Goal: Navigation & Orientation: Find specific page/section

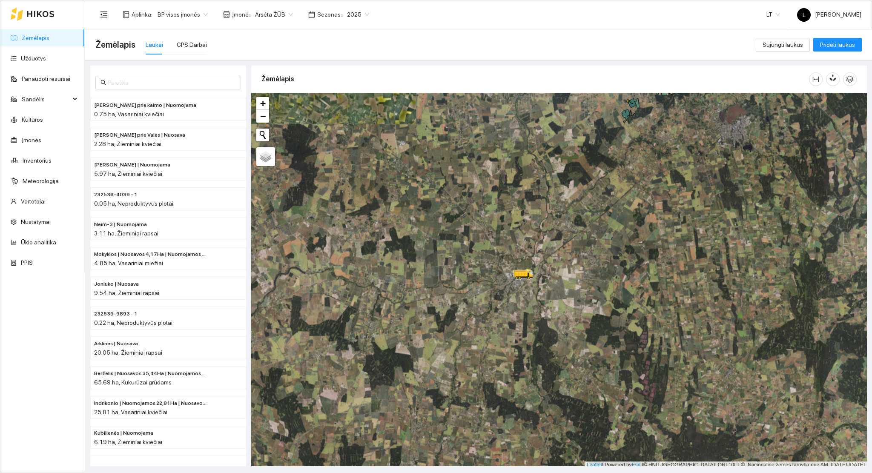
scroll to position [2, 0]
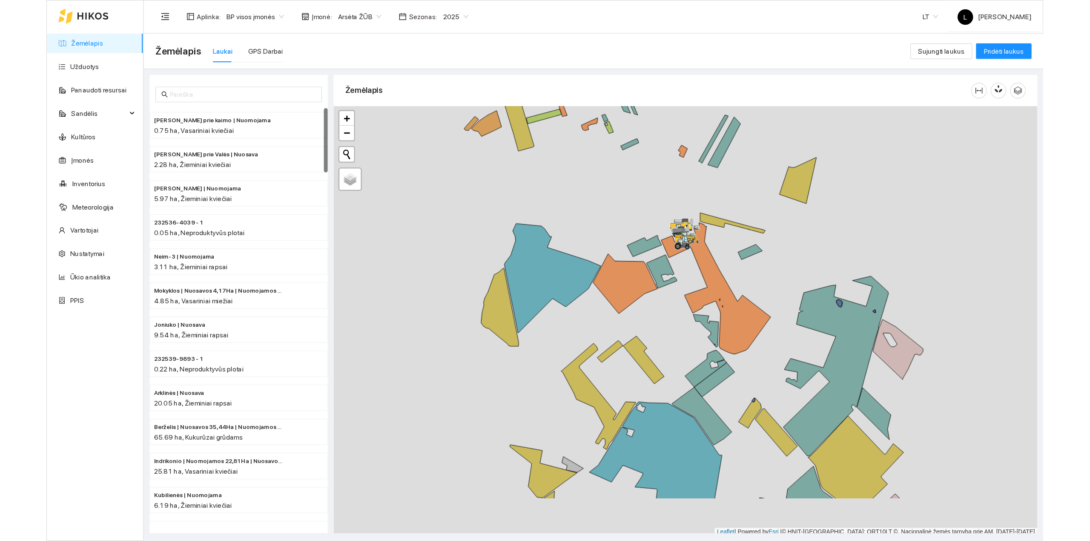
scroll to position [2, 0]
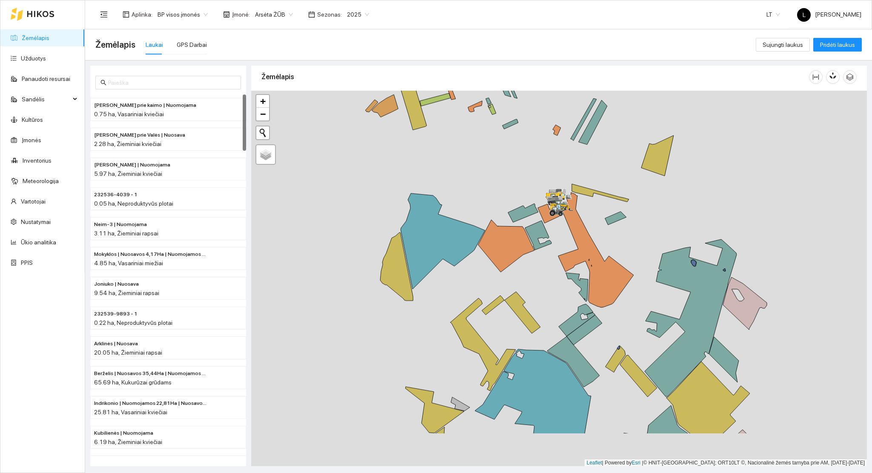
drag, startPoint x: 581, startPoint y: 270, endPoint x: 573, endPoint y: 152, distance: 117.8
click at [577, 132] on div at bounding box center [559, 279] width 616 height 376
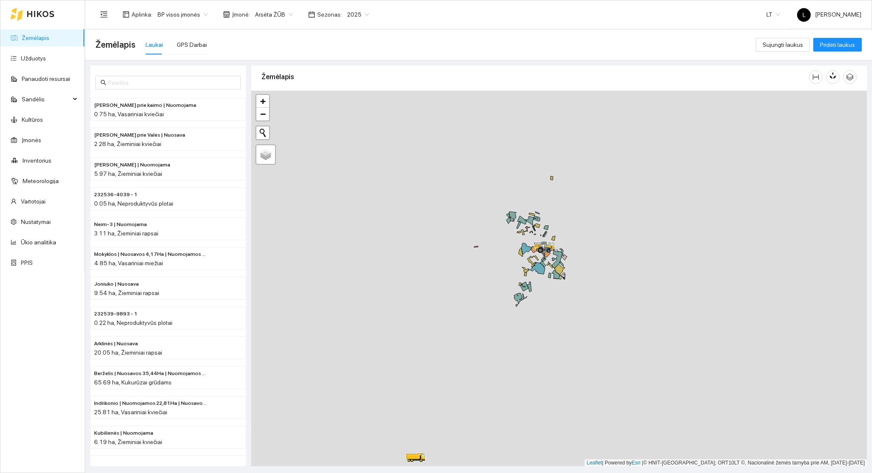
drag, startPoint x: 619, startPoint y: 281, endPoint x: 508, endPoint y: 354, distance: 132.6
click at [508, 354] on div at bounding box center [559, 279] width 616 height 376
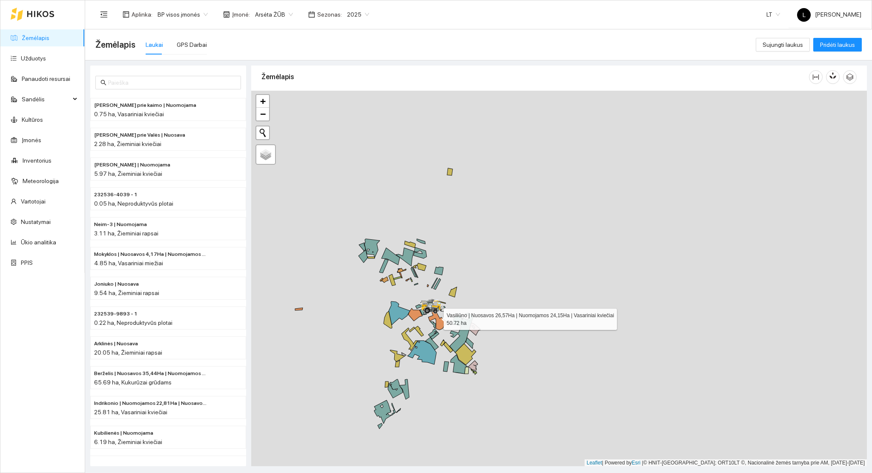
drag, startPoint x: 439, startPoint y: 323, endPoint x: 511, endPoint y: 313, distance: 73.5
click at [447, 313] on icon at bounding box center [435, 316] width 24 height 29
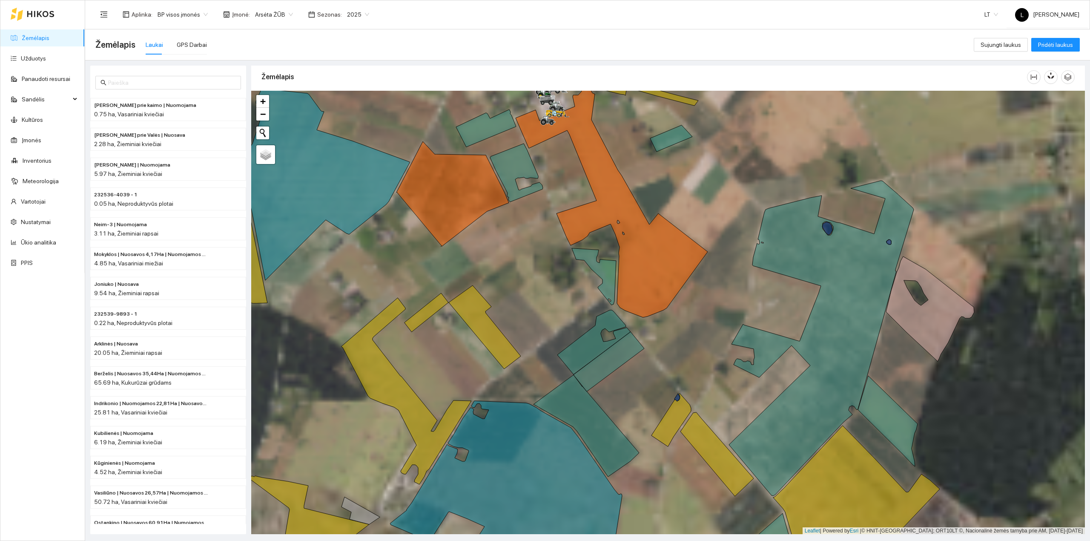
drag, startPoint x: 552, startPoint y: 304, endPoint x: 597, endPoint y: 461, distance: 163.4
click at [598, 461] on div at bounding box center [668, 313] width 834 height 444
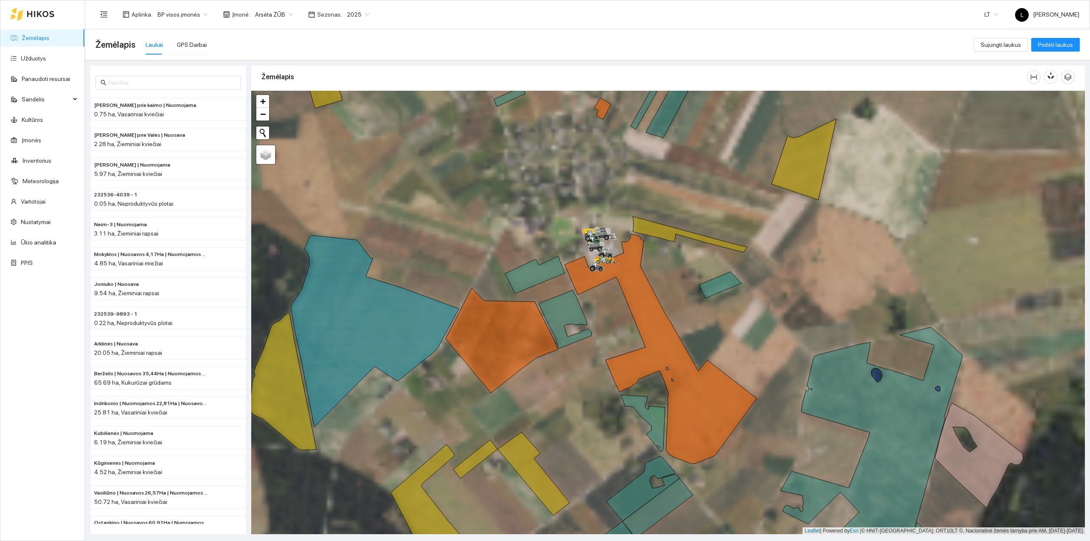
drag, startPoint x: 531, startPoint y: 390, endPoint x: 574, endPoint y: 411, distance: 48.6
click at [595, 435] on div at bounding box center [668, 313] width 834 height 444
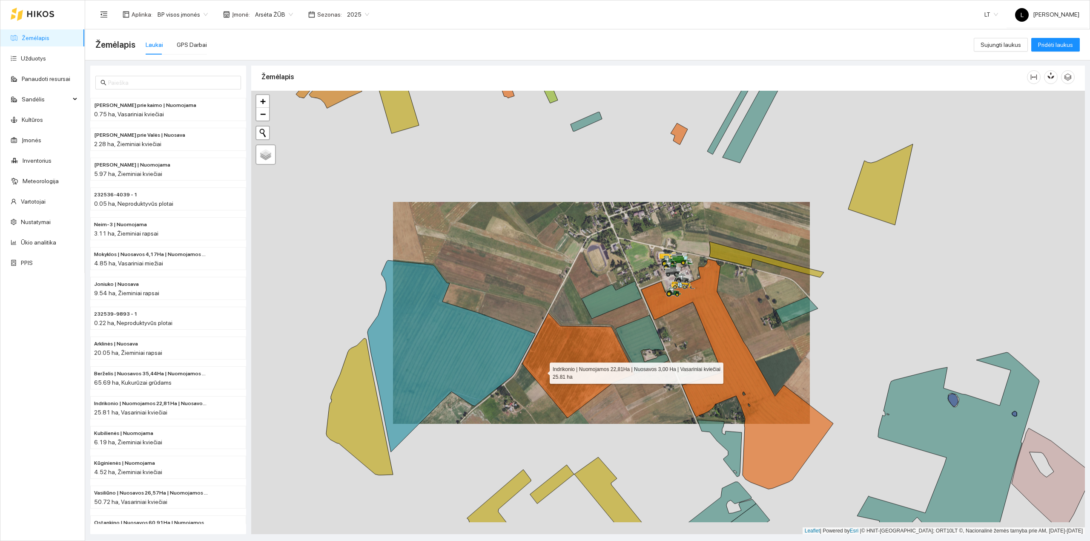
drag, startPoint x: 550, startPoint y: 419, endPoint x: 542, endPoint y: 371, distance: 49.7
click at [542, 371] on icon at bounding box center [578, 365] width 112 height 105
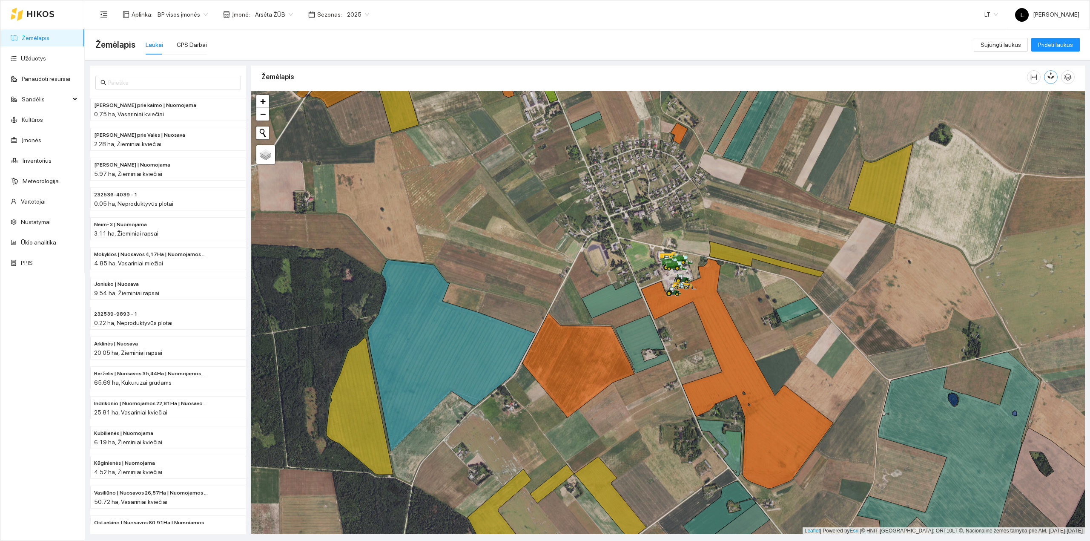
click at [872, 73] on icon "button" at bounding box center [1051, 76] width 8 height 8
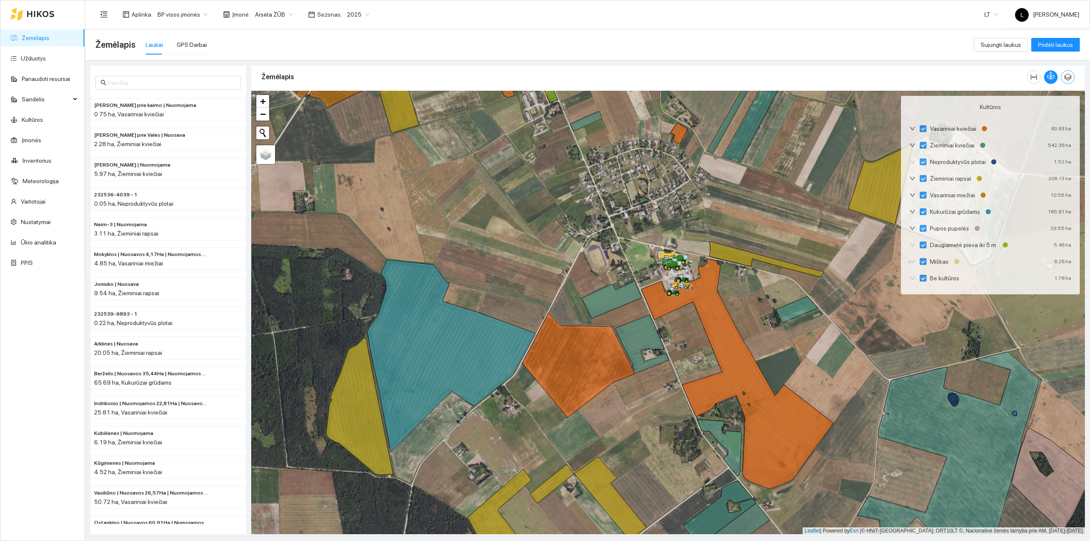
click at [872, 79] on icon "button" at bounding box center [1068, 77] width 8 height 8
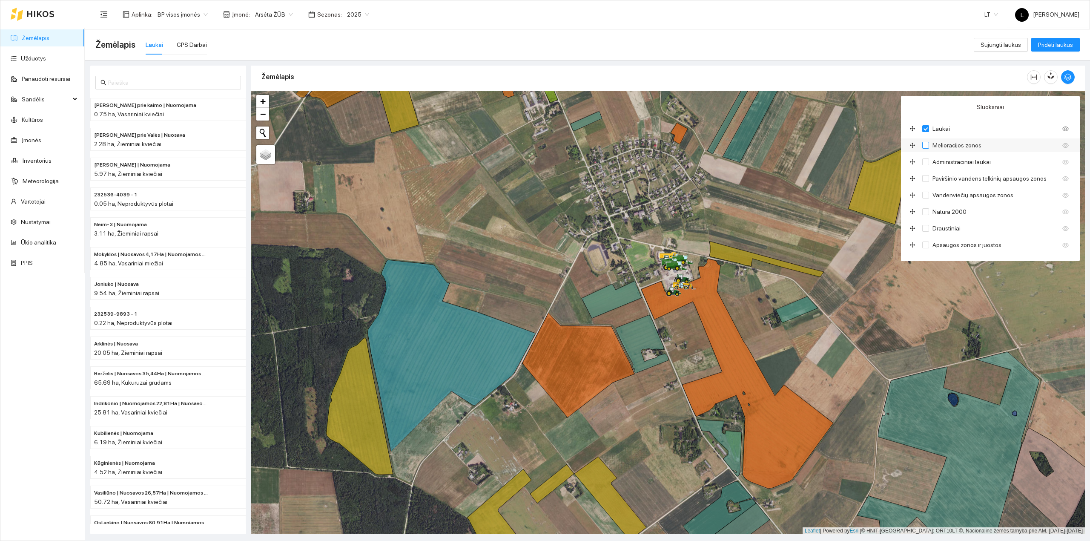
click at [872, 145] on input "Melioracijos zonos" at bounding box center [925, 145] width 7 height 7
checkbox input "true"
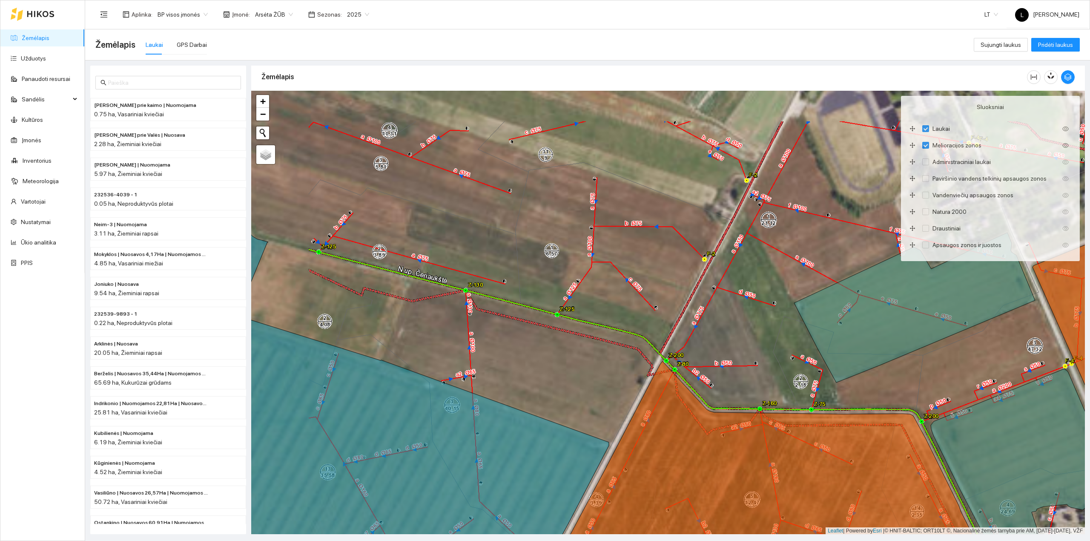
drag, startPoint x: 500, startPoint y: 316, endPoint x: 557, endPoint y: 347, distance: 65.2
click at [557, 347] on div at bounding box center [668, 313] width 834 height 444
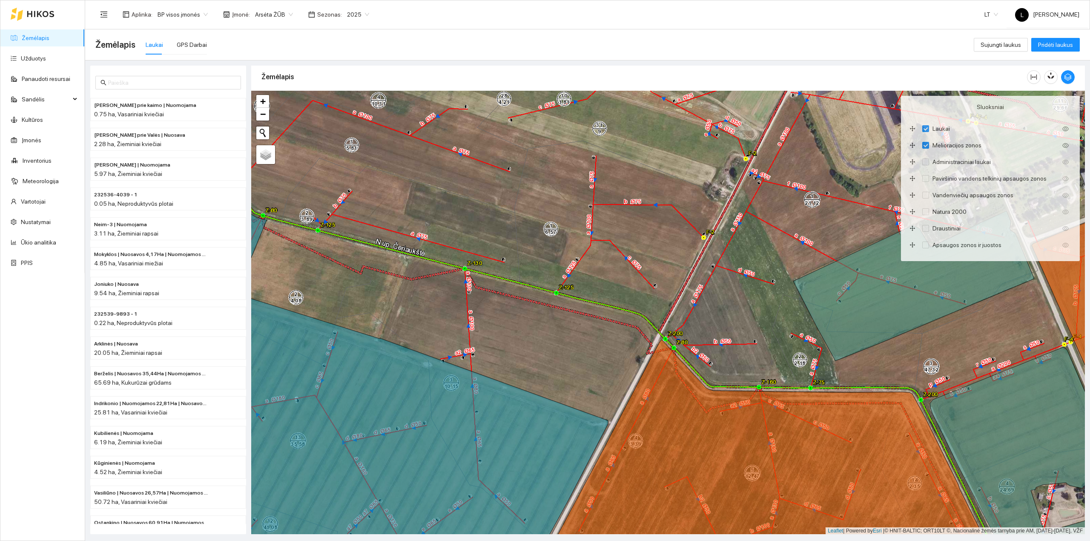
click at [49, 35] on link "Žemėlapis" at bounding box center [36, 37] width 28 height 7
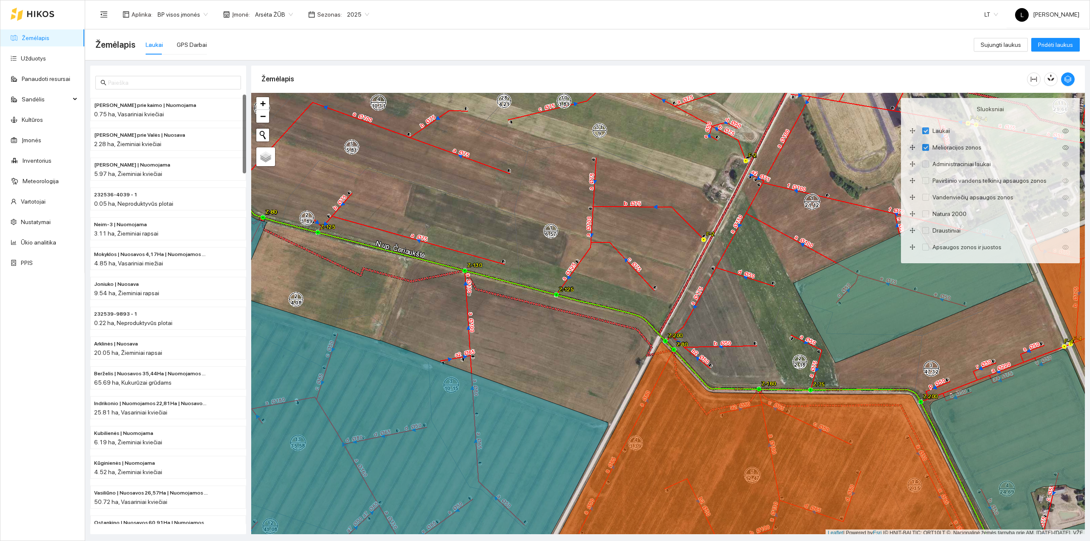
click at [34, 36] on link "Žemėlapis" at bounding box center [36, 37] width 28 height 7
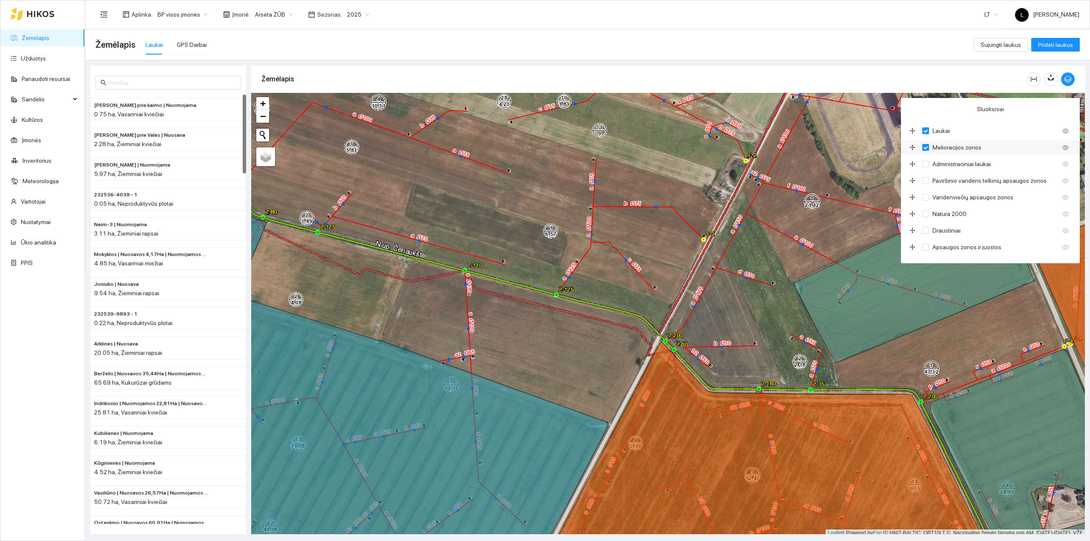
click at [872, 148] on input "Melioracijos zonos" at bounding box center [925, 147] width 7 height 7
checkbox input "false"
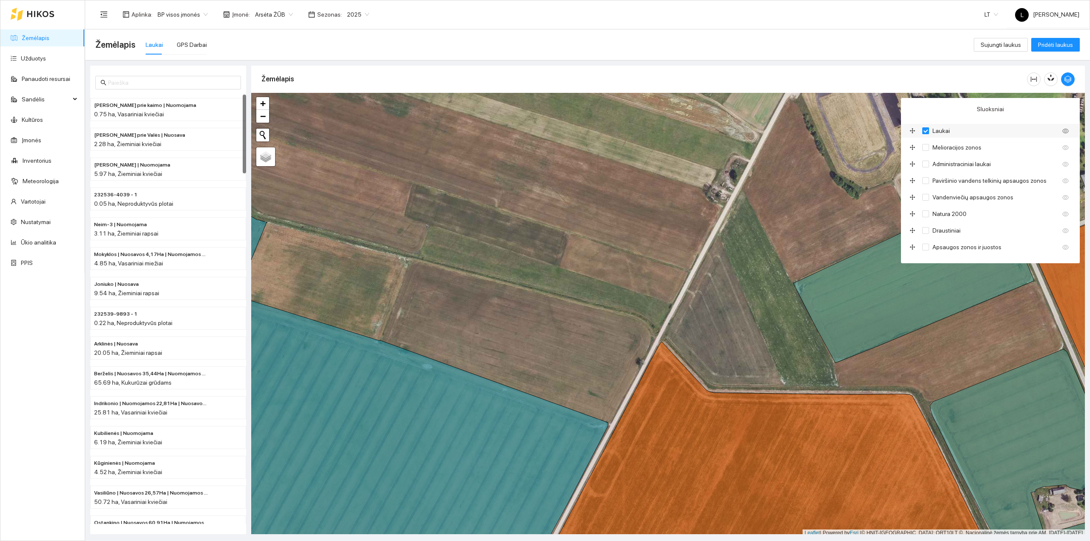
click at [872, 129] on input "Laukai" at bounding box center [925, 130] width 7 height 7
checkbox input "false"
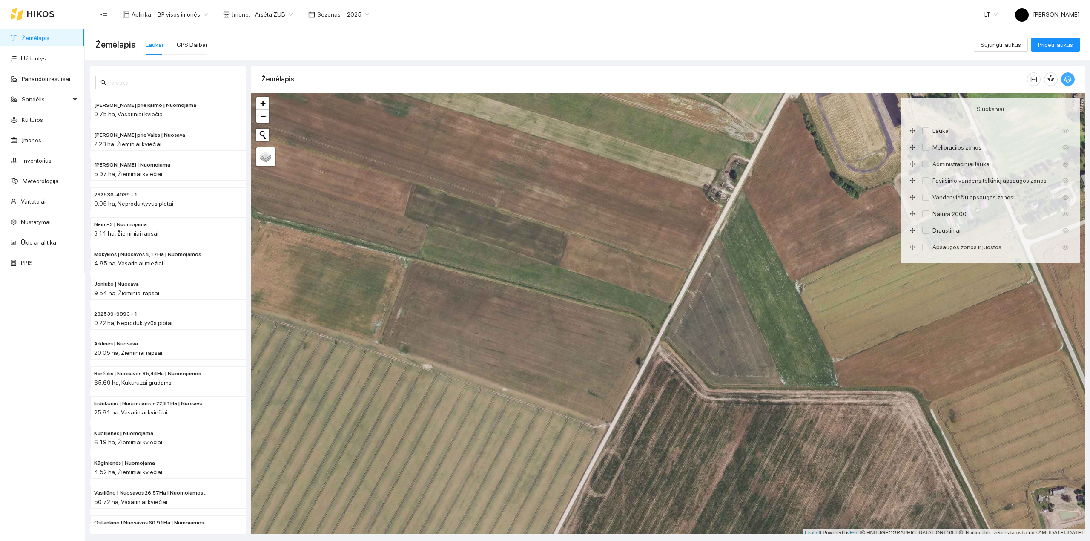
click at [872, 81] on icon "button" at bounding box center [1068, 79] width 8 height 8
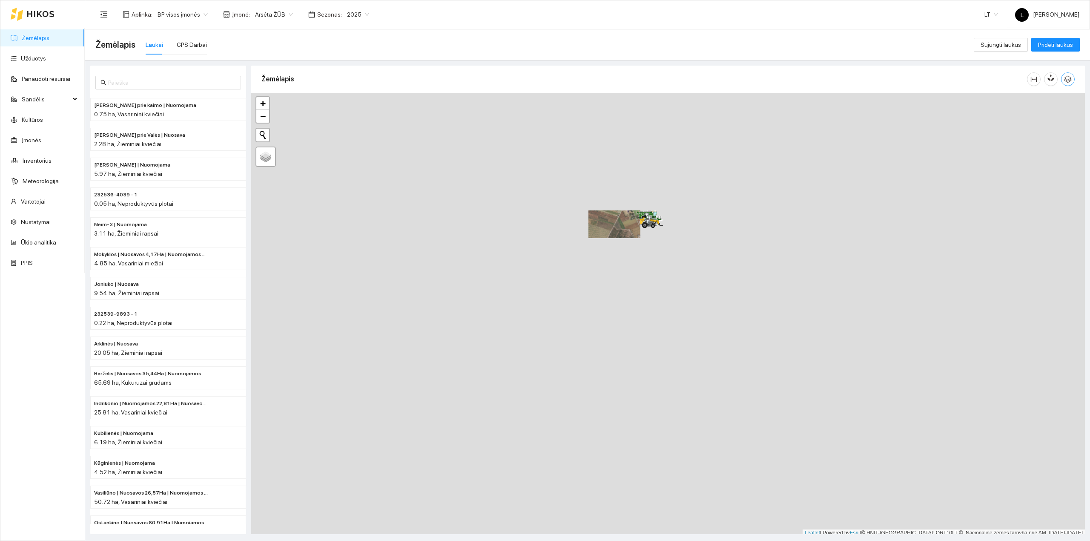
click at [872, 77] on icon "button" at bounding box center [1068, 79] width 8 height 8
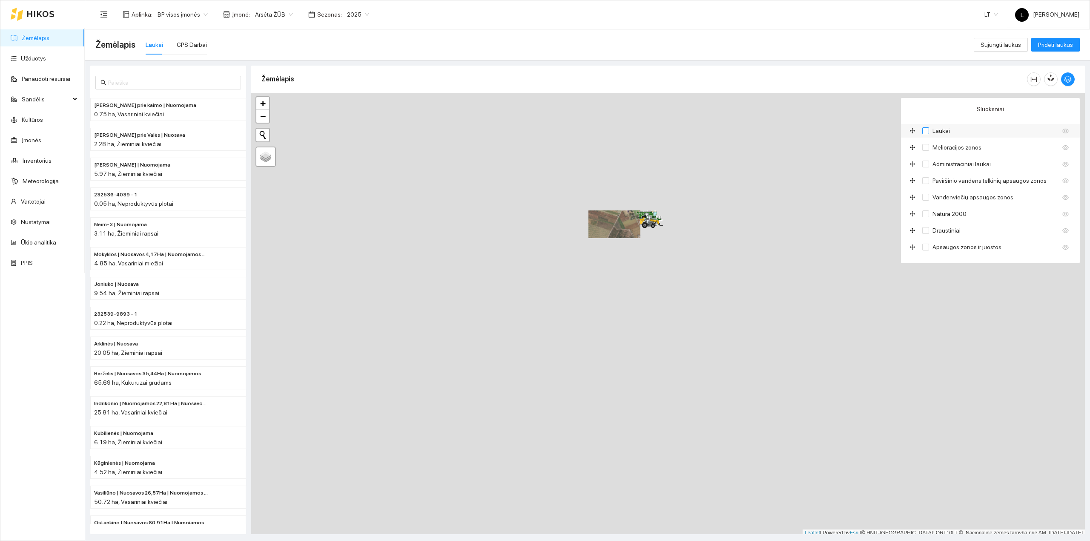
click at [872, 132] on input "Laukai" at bounding box center [925, 130] width 7 height 7
checkbox input "true"
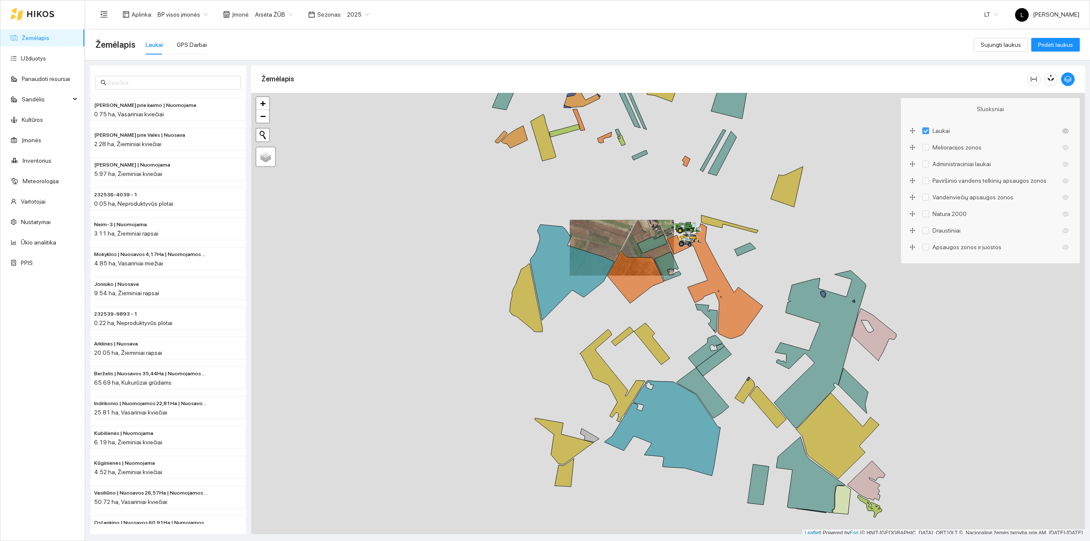
click at [46, 38] on link "Žemėlapis" at bounding box center [36, 37] width 28 height 7
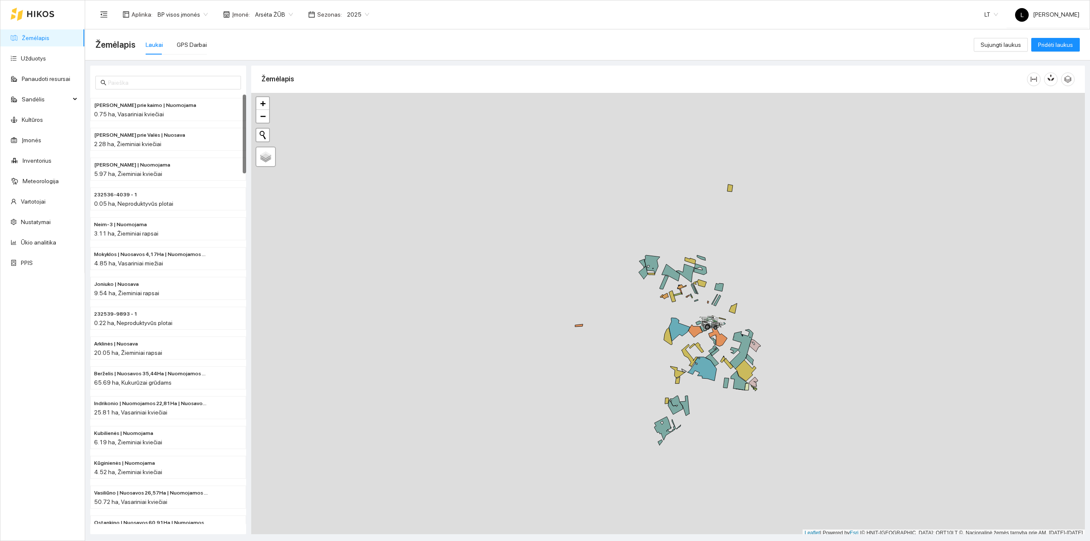
scroll to position [2, 0]
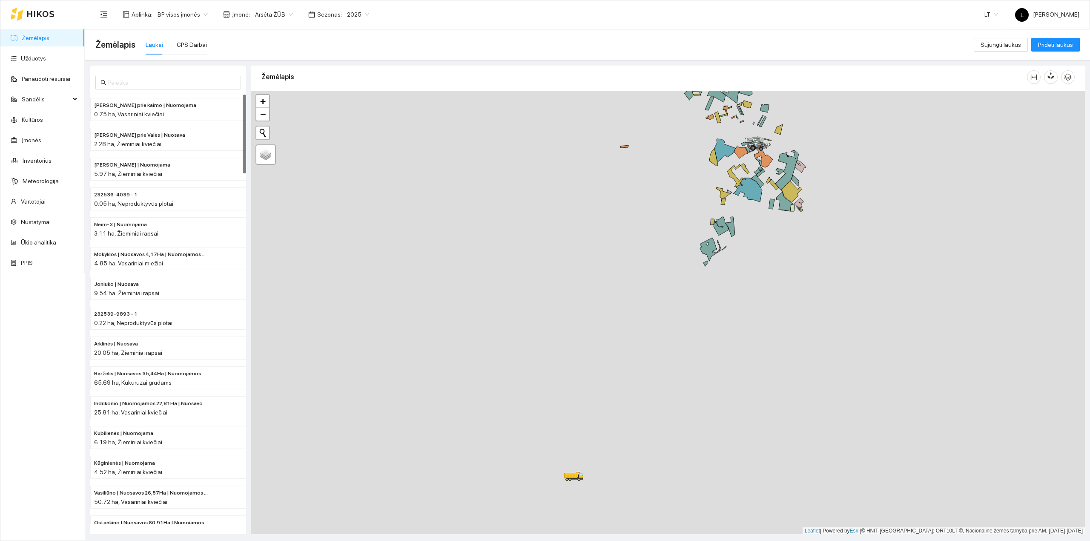
drag, startPoint x: 656, startPoint y: 406, endPoint x: 699, endPoint y: 225, distance: 185.5
click at [704, 218] on div at bounding box center [668, 313] width 834 height 444
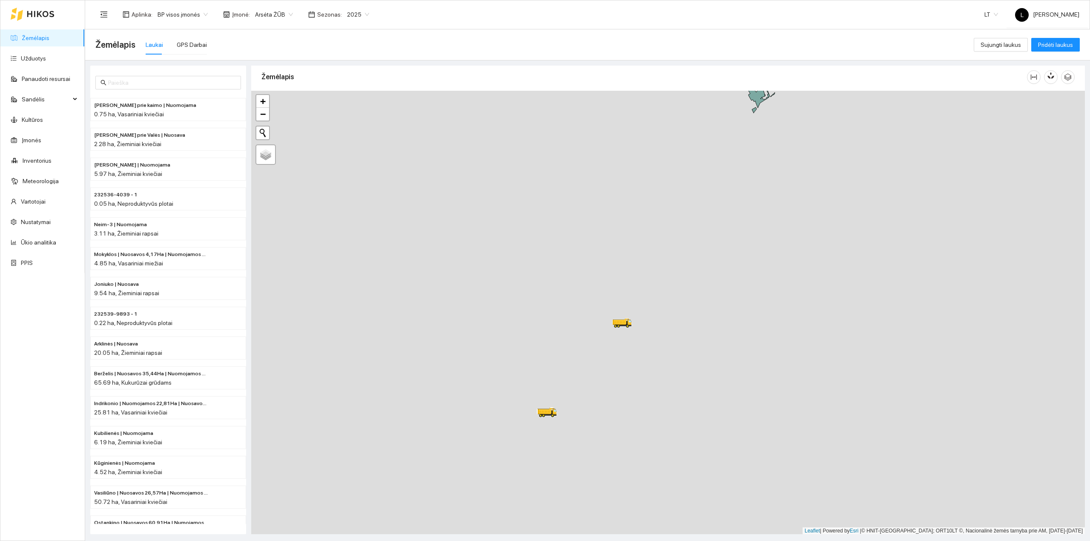
drag, startPoint x: 676, startPoint y: 334, endPoint x: 707, endPoint y: 216, distance: 121.5
click at [708, 221] on div at bounding box center [668, 313] width 834 height 444
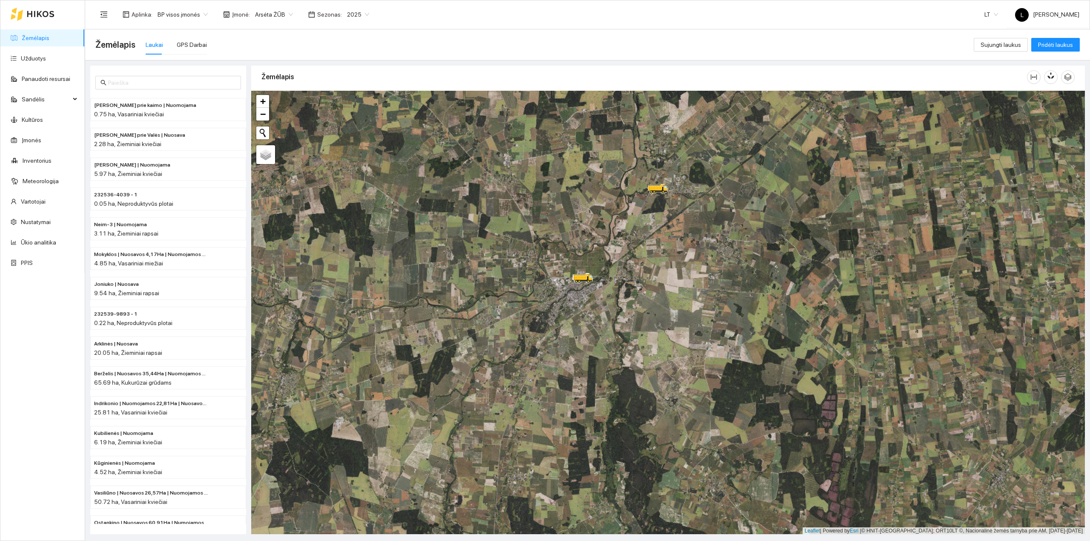
drag, startPoint x: 730, startPoint y: 338, endPoint x: 618, endPoint y: 239, distance: 148.4
click at [618, 240] on div at bounding box center [668, 313] width 834 height 444
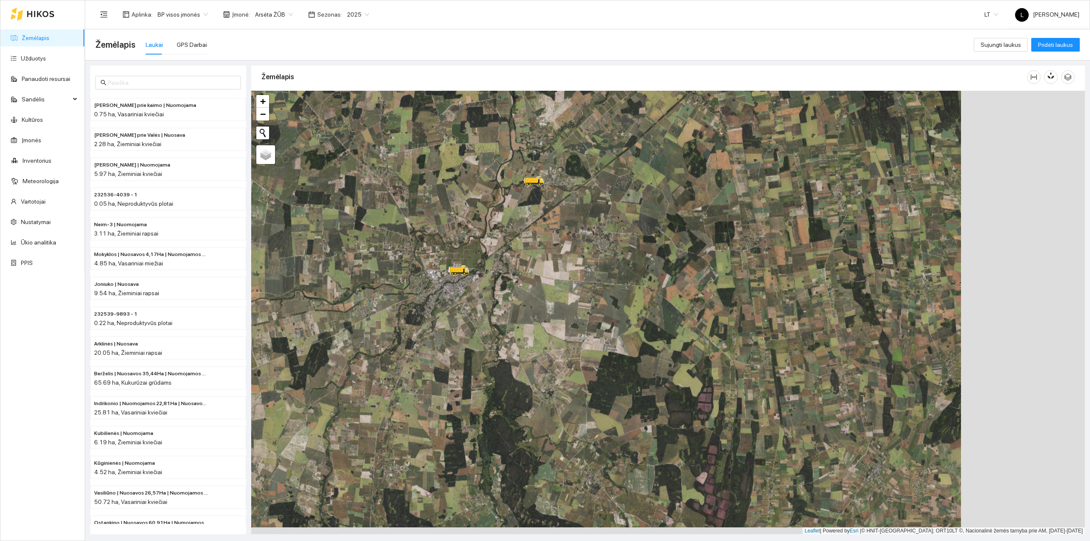
drag, startPoint x: 549, startPoint y: 208, endPoint x: 687, endPoint y: 430, distance: 261.7
click at [687, 431] on div at bounding box center [668, 313] width 834 height 444
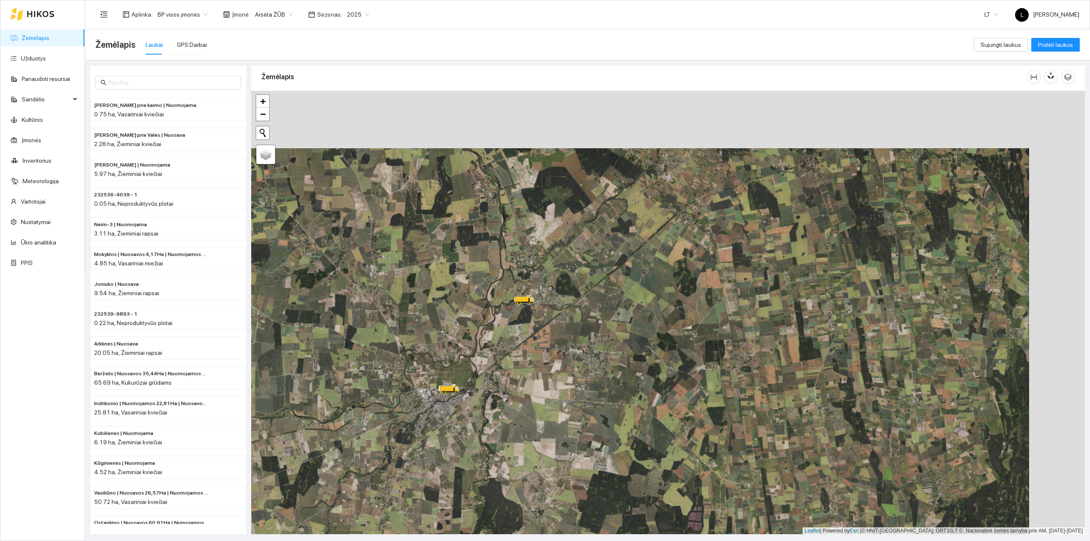
drag, startPoint x: 497, startPoint y: 370, endPoint x: 486, endPoint y: 377, distance: 13.8
click at [485, 382] on div at bounding box center [668, 313] width 834 height 444
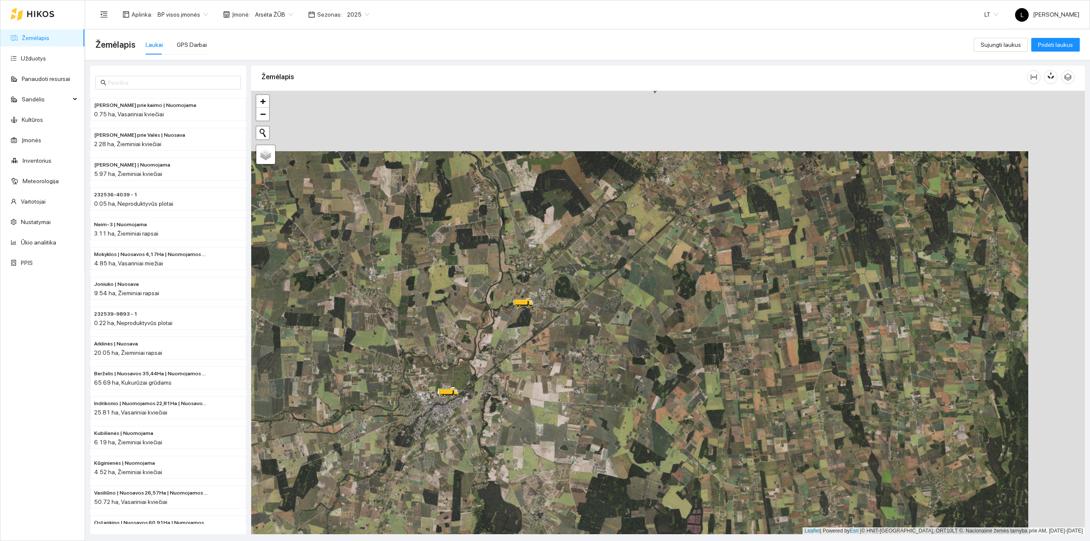
drag, startPoint x: 513, startPoint y: 339, endPoint x: 485, endPoint y: 400, distance: 66.7
click at [488, 395] on div at bounding box center [668, 313] width 834 height 444
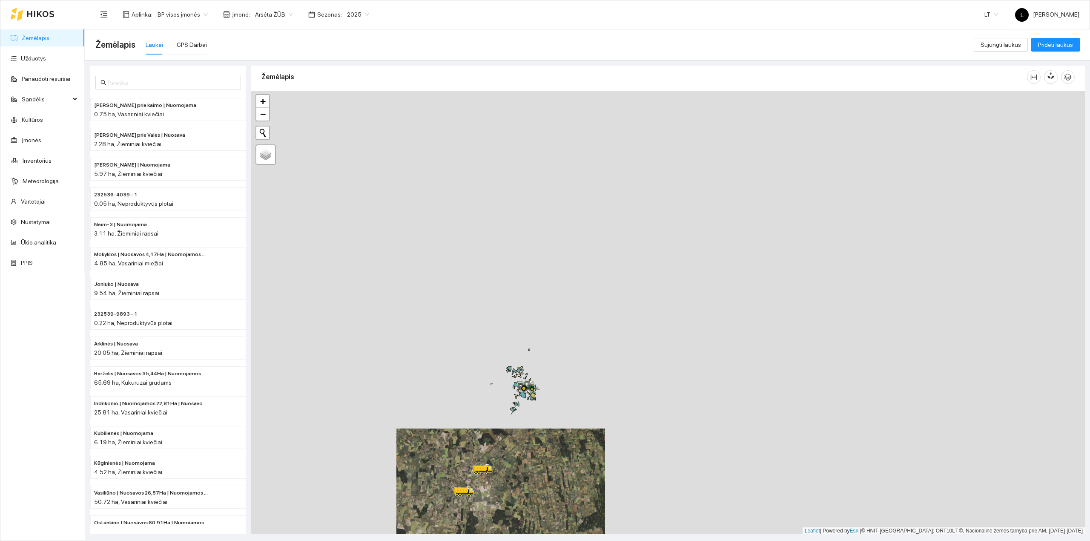
drag, startPoint x: 554, startPoint y: 356, endPoint x: 546, endPoint y: 384, distance: 28.4
click at [556, 386] on div at bounding box center [668, 313] width 834 height 444
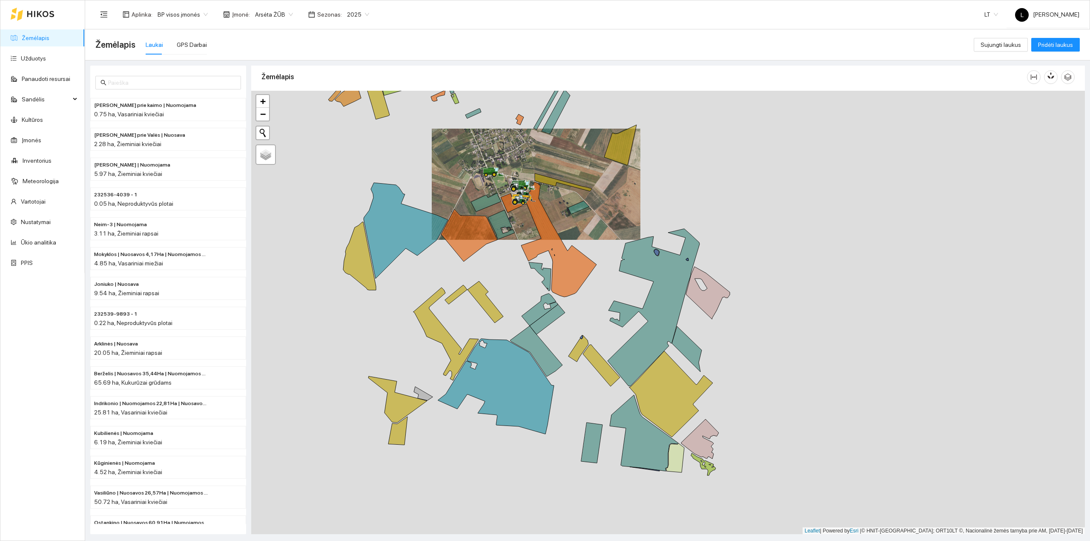
drag, startPoint x: 571, startPoint y: 377, endPoint x: 557, endPoint y: 240, distance: 137.8
click at [563, 203] on icon at bounding box center [549, 239] width 96 height 115
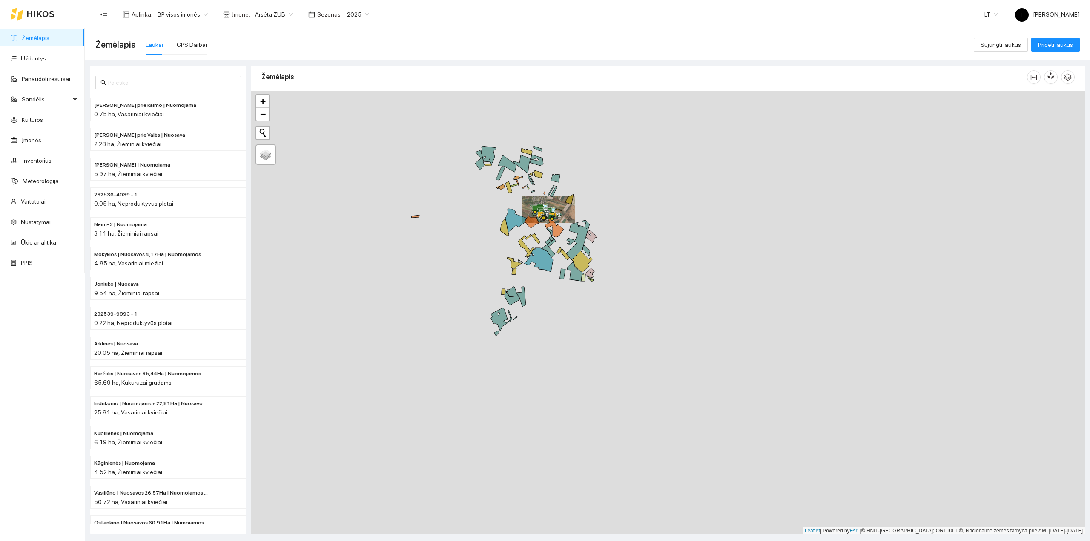
drag, startPoint x: 554, startPoint y: 343, endPoint x: 560, endPoint y: 270, distance: 73.5
click at [560, 270] on div at bounding box center [668, 313] width 834 height 444
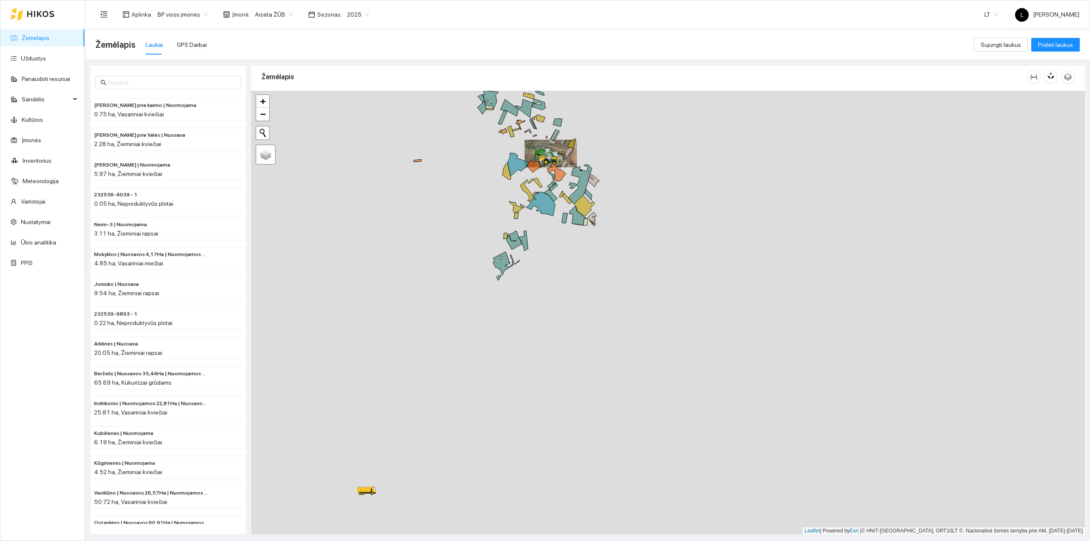
drag, startPoint x: 587, startPoint y: 256, endPoint x: 580, endPoint y: 294, distance: 38.1
click at [582, 291] on div at bounding box center [668, 313] width 834 height 444
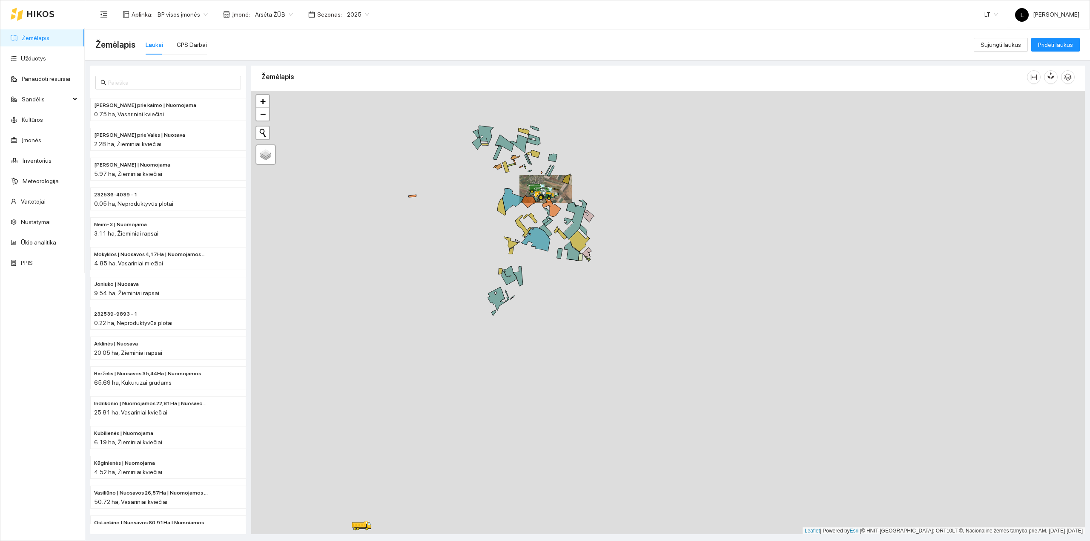
click at [582, 317] on div at bounding box center [668, 313] width 834 height 444
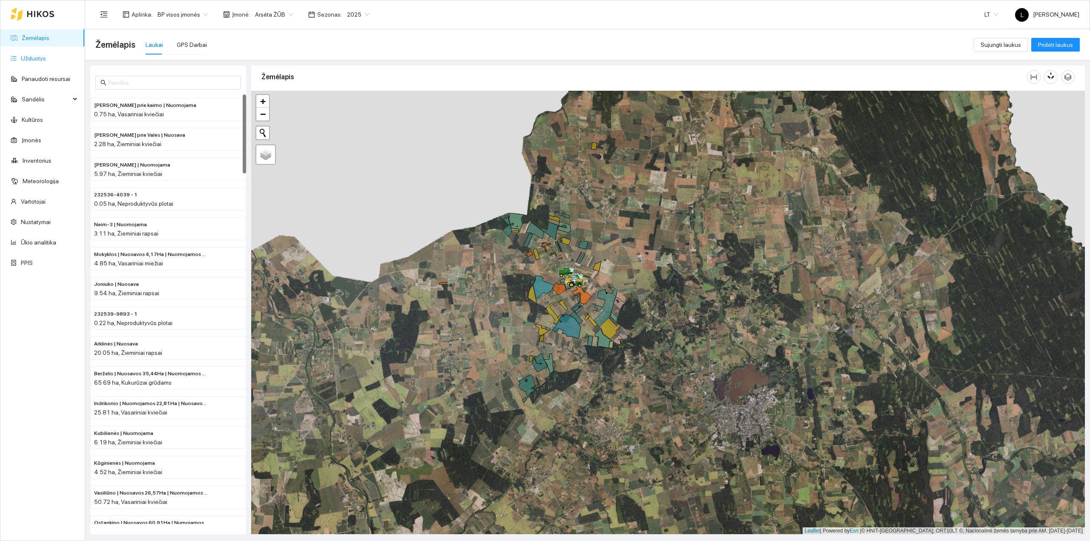
click at [37, 55] on link "Užduotys" at bounding box center [33, 58] width 25 height 7
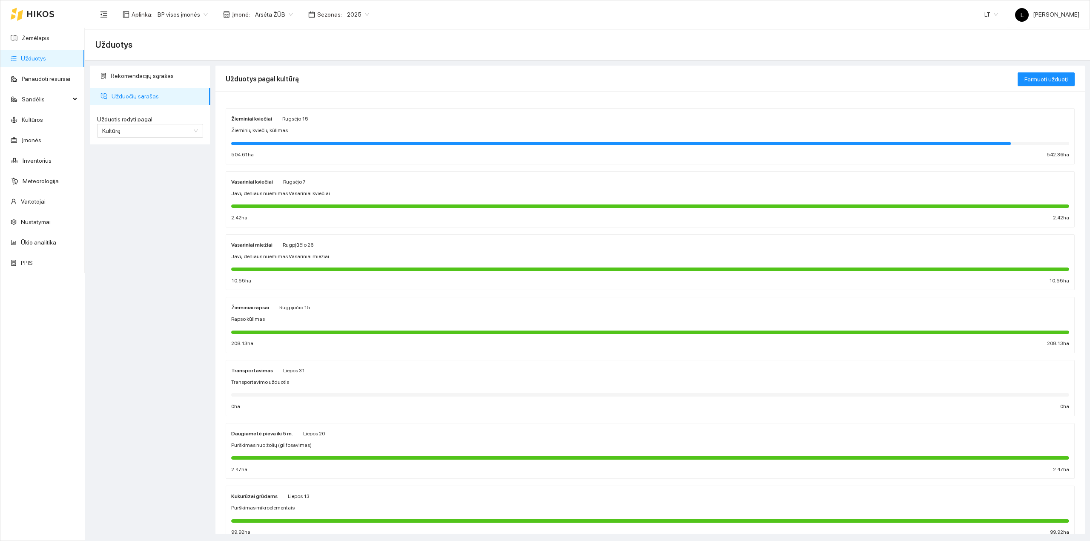
click at [367, 159] on div "504.61 ha 542.36 ha" at bounding box center [650, 155] width 838 height 8
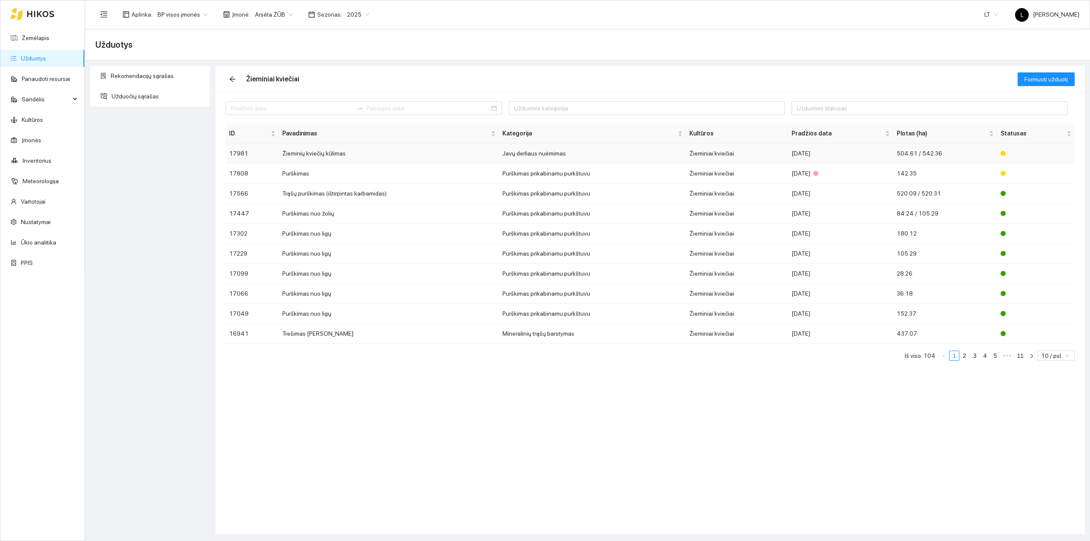
click at [755, 147] on td "Žieminiai kviečiai" at bounding box center [737, 154] width 102 height 20
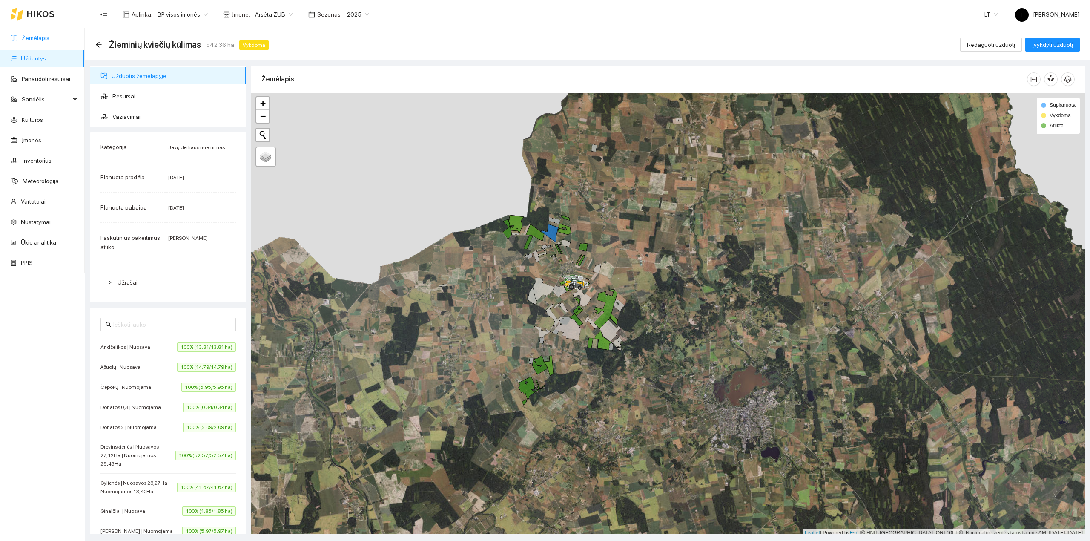
click at [28, 37] on link "Žemėlapis" at bounding box center [36, 37] width 28 height 7
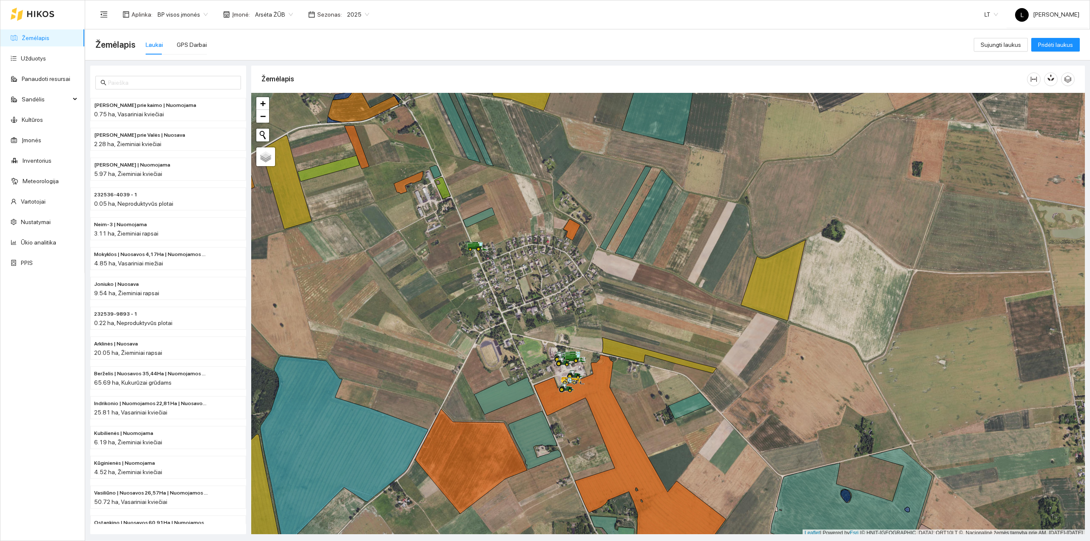
scroll to position [2, 0]
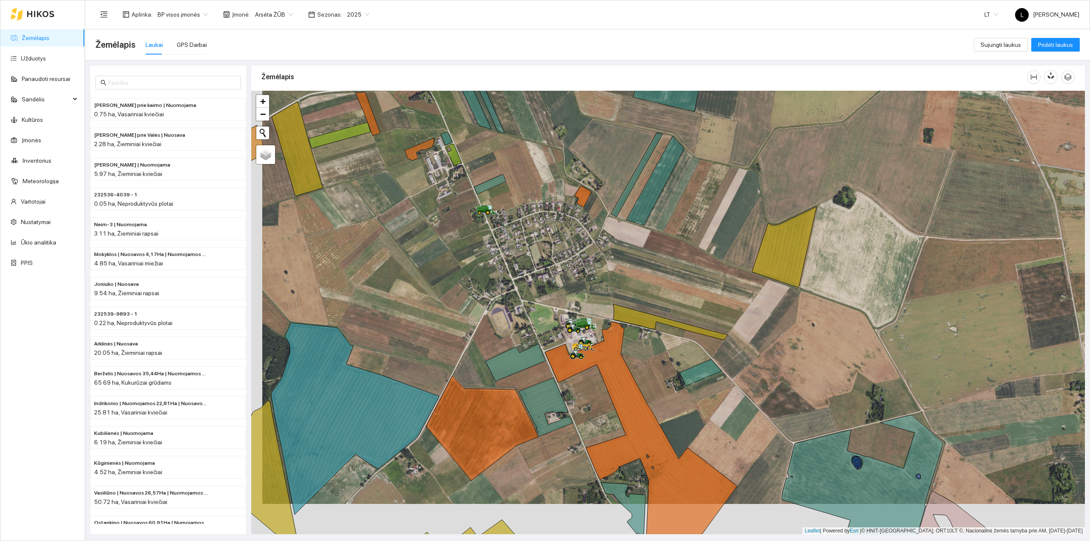
drag, startPoint x: 0, startPoint y: 0, endPoint x: 592, endPoint y: 378, distance: 702.1
click at [592, 378] on div at bounding box center [668, 313] width 834 height 444
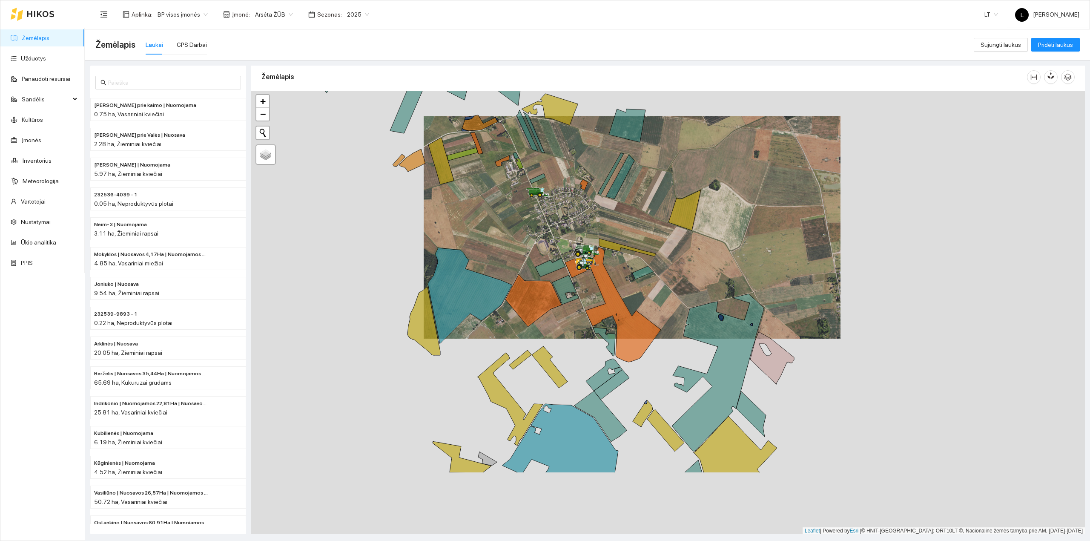
drag, startPoint x: 597, startPoint y: 334, endPoint x: 597, endPoint y: 300, distance: 34.1
click at [597, 300] on div at bounding box center [668, 313] width 834 height 444
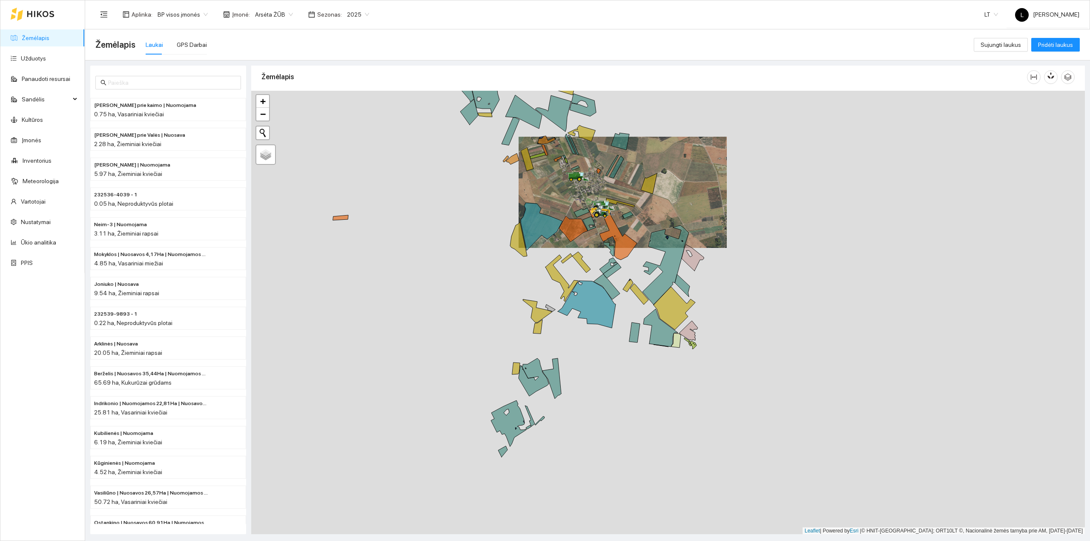
drag, startPoint x: 608, startPoint y: 302, endPoint x: 612, endPoint y: 290, distance: 12.8
click at [612, 290] on icon at bounding box center [587, 304] width 58 height 47
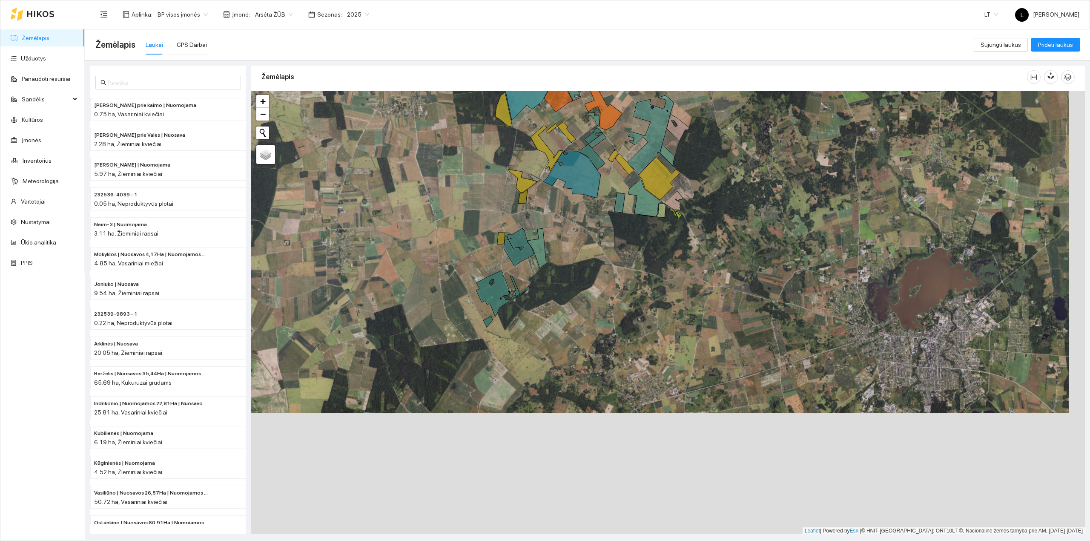
drag, startPoint x: 596, startPoint y: 418, endPoint x: 578, endPoint y: 283, distance: 135.8
click at [578, 283] on div at bounding box center [668, 313] width 834 height 444
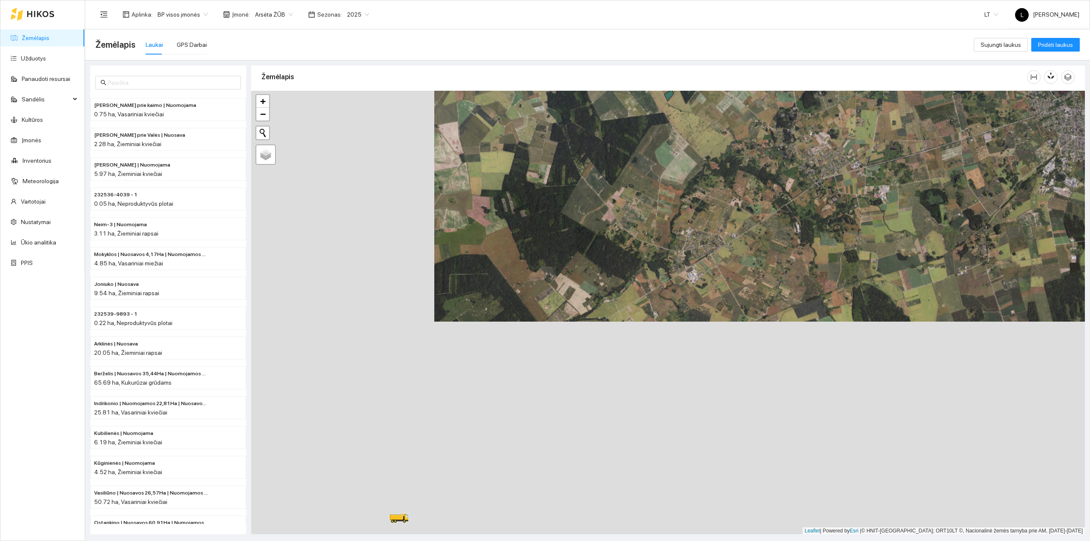
drag, startPoint x: 661, startPoint y: 256, endPoint x: 728, endPoint y: 157, distance: 119.2
click at [728, 157] on div at bounding box center [668, 313] width 834 height 444
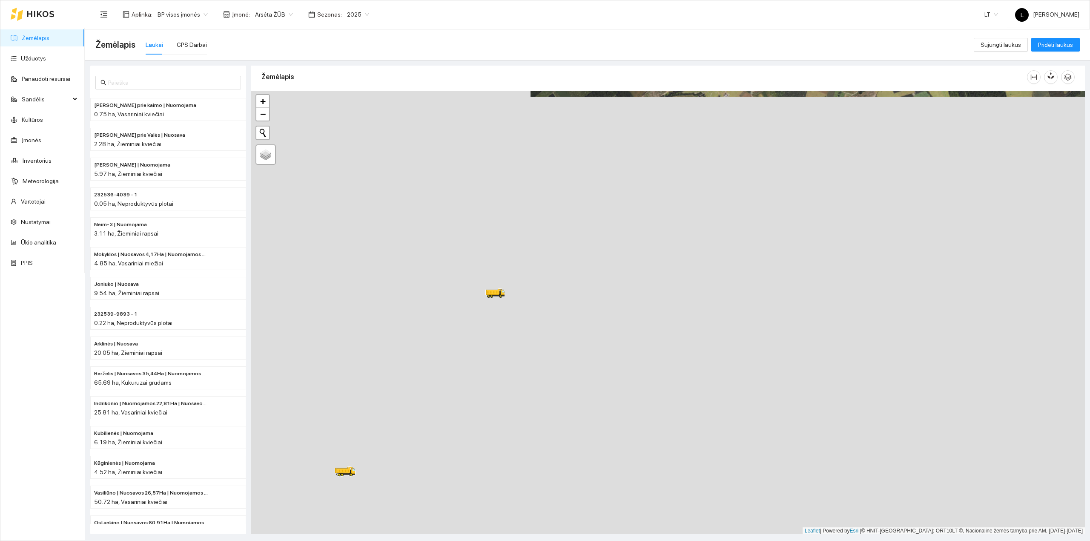
drag, startPoint x: 558, startPoint y: 317, endPoint x: 634, endPoint y: 150, distance: 183.1
click at [631, 157] on div at bounding box center [668, 313] width 834 height 444
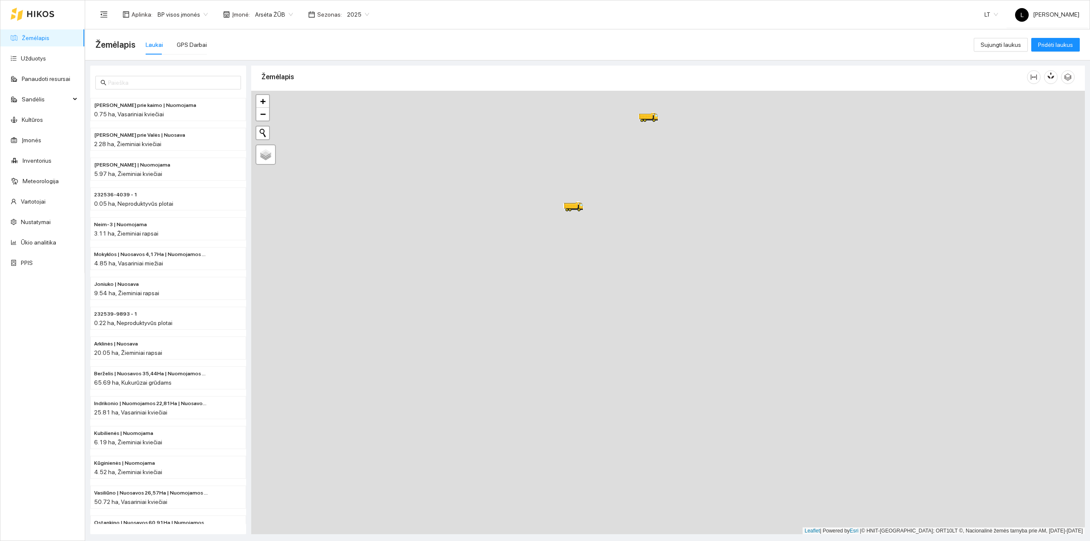
click at [47, 38] on link "Žemėlapis" at bounding box center [36, 37] width 28 height 7
drag, startPoint x: 435, startPoint y: 368, endPoint x: 456, endPoint y: 366, distance: 20.9
click at [416, 387] on div at bounding box center [668, 313] width 834 height 444
click at [565, 350] on div at bounding box center [668, 313] width 834 height 444
